Goal: Transaction & Acquisition: Purchase product/service

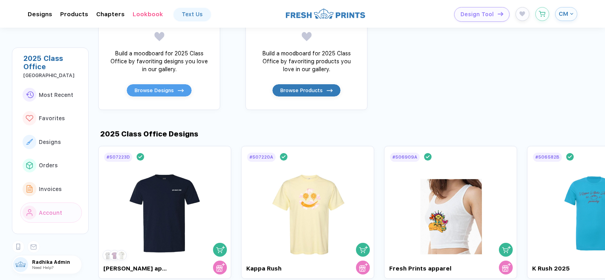
scroll to position [378, 0]
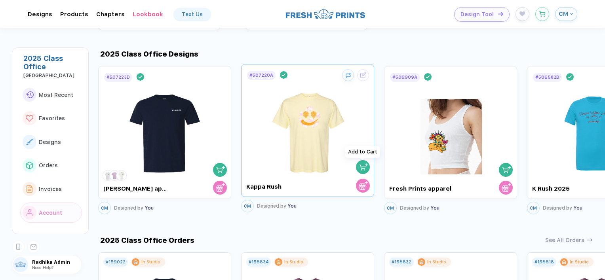
click at [363, 167] on img "button" at bounding box center [363, 167] width 9 height 9
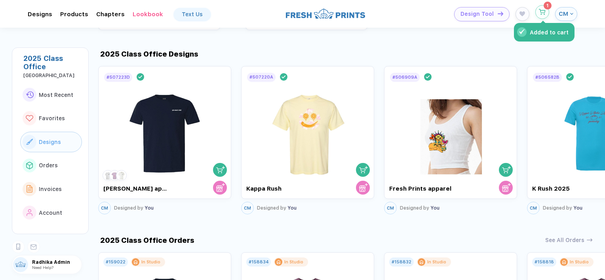
click at [546, 9] on button "Added to cart" at bounding box center [542, 12] width 14 height 14
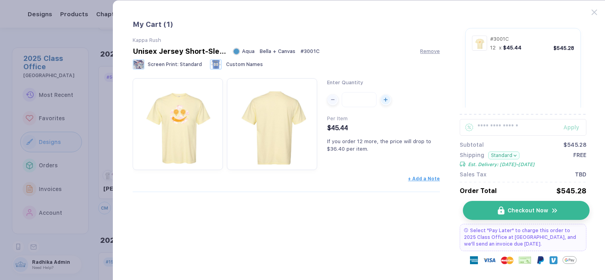
click at [519, 217] on button "Checkout Now" at bounding box center [526, 210] width 126 height 19
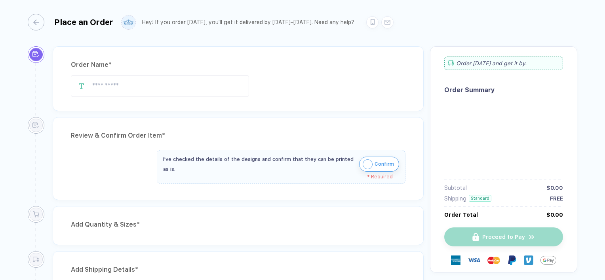
type input "**********"
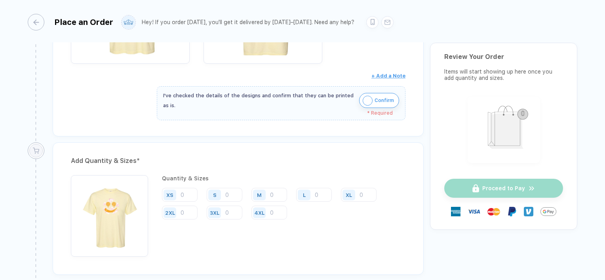
scroll to position [258, 0]
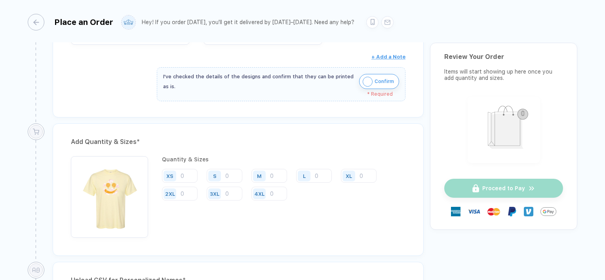
click at [367, 78] on img "button" at bounding box center [368, 82] width 10 height 10
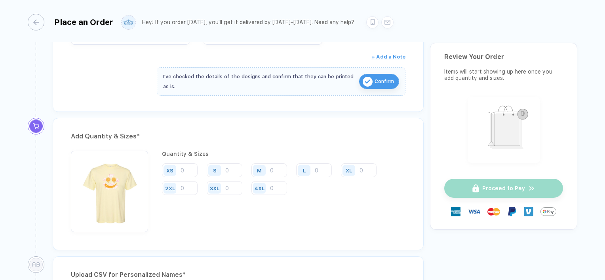
click at [268, 165] on div "M" at bounding box center [260, 170] width 18 height 14
click at [271, 166] on input "number" at bounding box center [269, 170] width 36 height 14
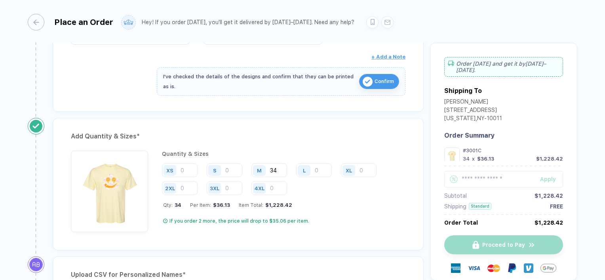
type input "34"
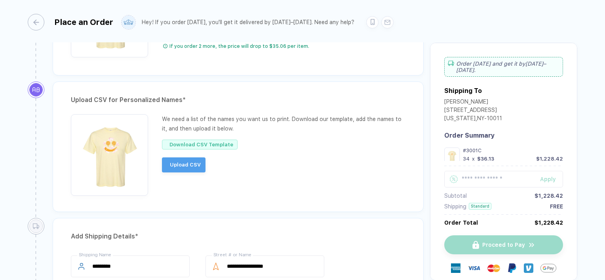
scroll to position [433, 0]
click at [187, 164] on span "Upload CSV" at bounding box center [191, 164] width 31 height 13
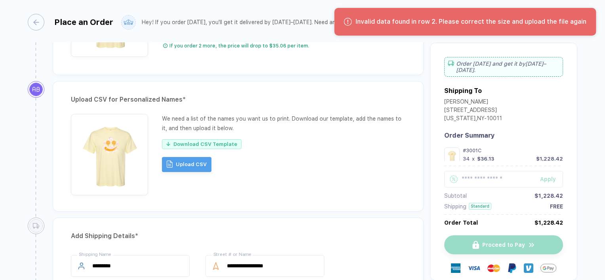
click at [178, 160] on span "Upload CSV" at bounding box center [191, 164] width 31 height 13
click at [214, 139] on button "Download CSV Template" at bounding box center [202, 144] width 80 height 10
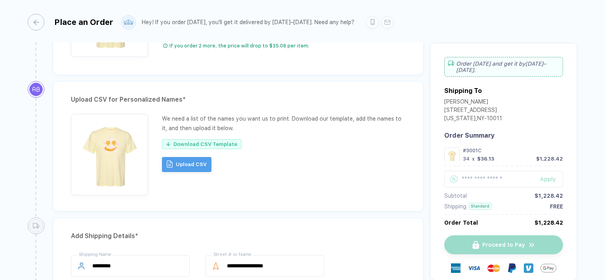
click at [171, 164] on img "button" at bounding box center [170, 164] width 6 height 7
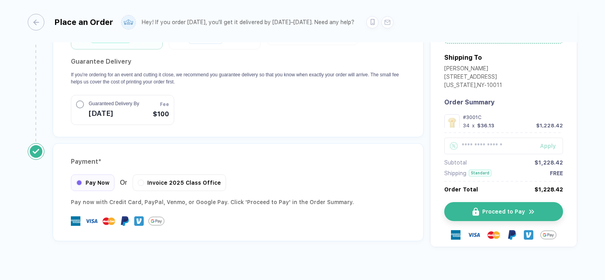
scroll to position [839, 0]
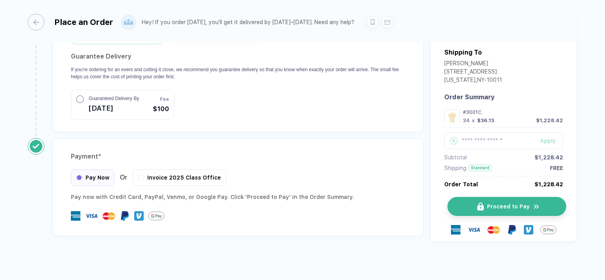
click at [503, 203] on span "Proceed to Pay" at bounding box center [508, 206] width 43 height 6
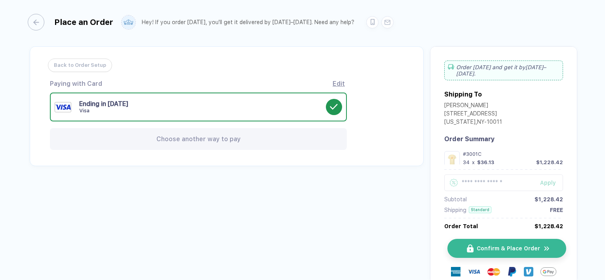
click at [488, 244] on button "Confirm & Place Order" at bounding box center [506, 248] width 119 height 19
